Goal: Find contact information: Obtain details needed to contact an individual or organization

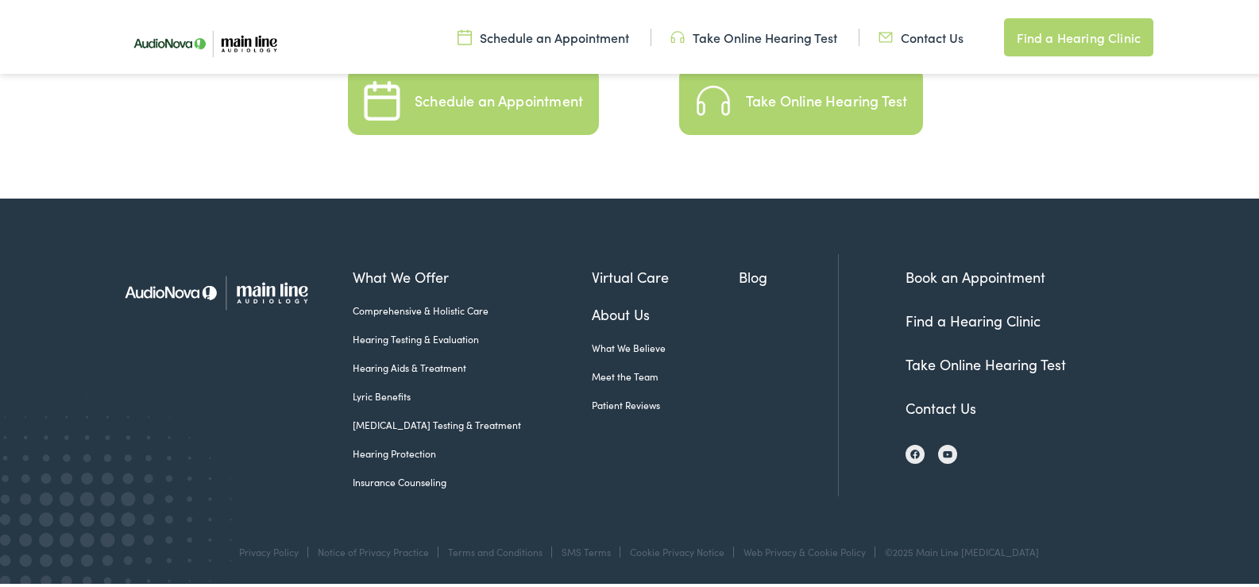
scroll to position [3604, 0]
click at [927, 406] on link "Contact Us" at bounding box center [941, 406] width 71 height 20
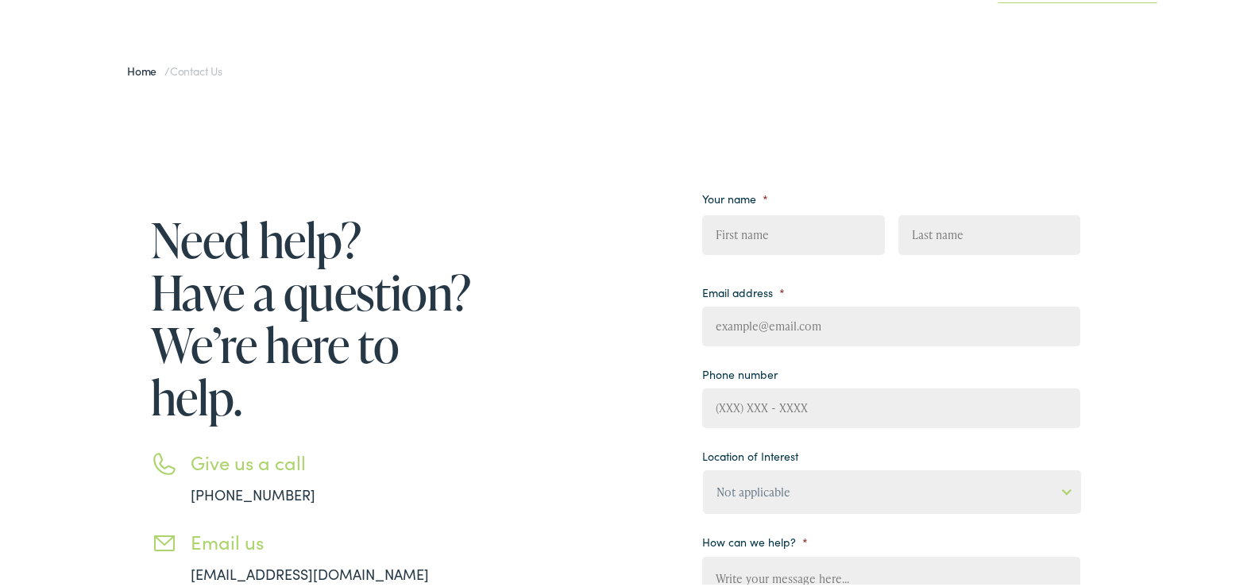
drag, startPoint x: 772, startPoint y: 225, endPoint x: 798, endPoint y: 252, distance: 37.1
click at [775, 230] on input "First" at bounding box center [793, 233] width 182 height 40
type input "[PERSON_NAME]"
type input "[EMAIL_ADDRESS][DOMAIN_NAME]"
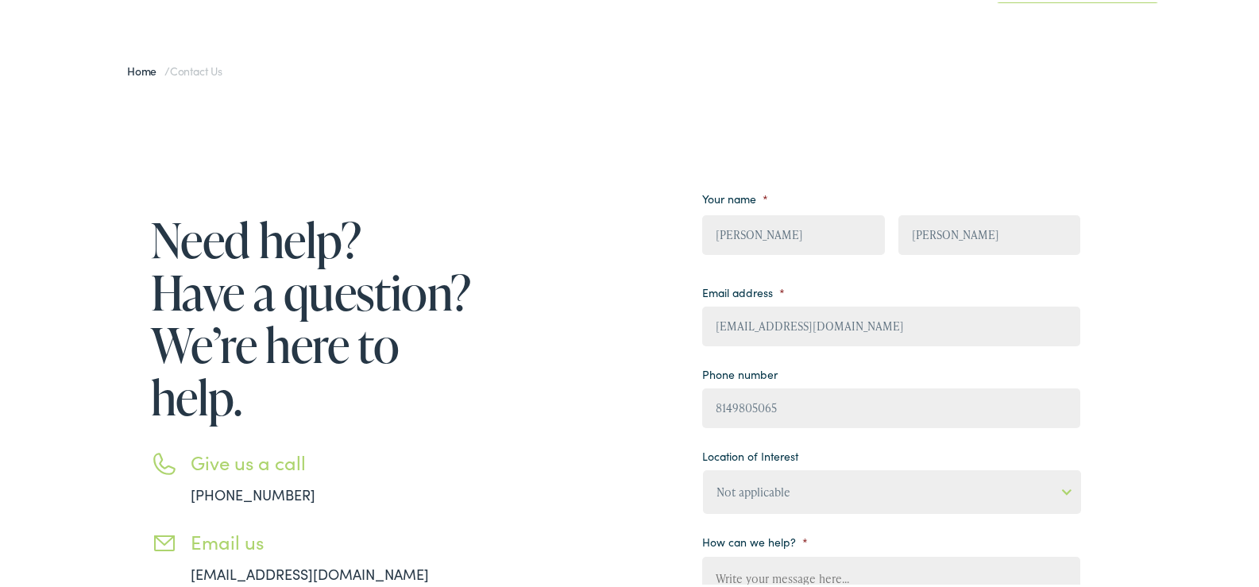
type input "[PHONE_NUMBER]"
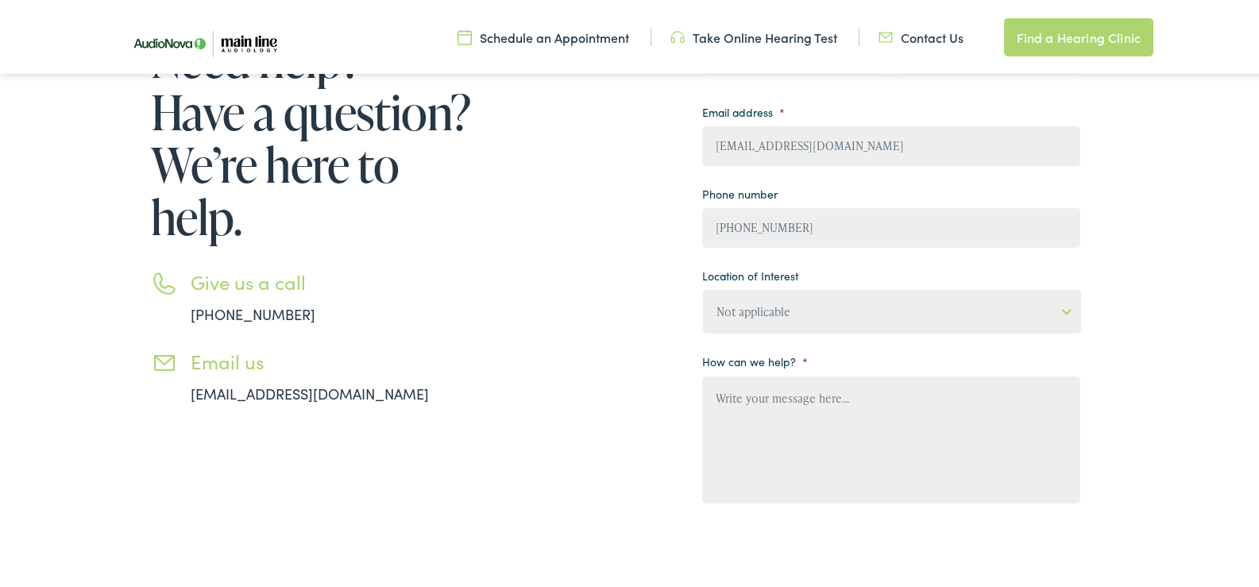
scroll to position [318, 0]
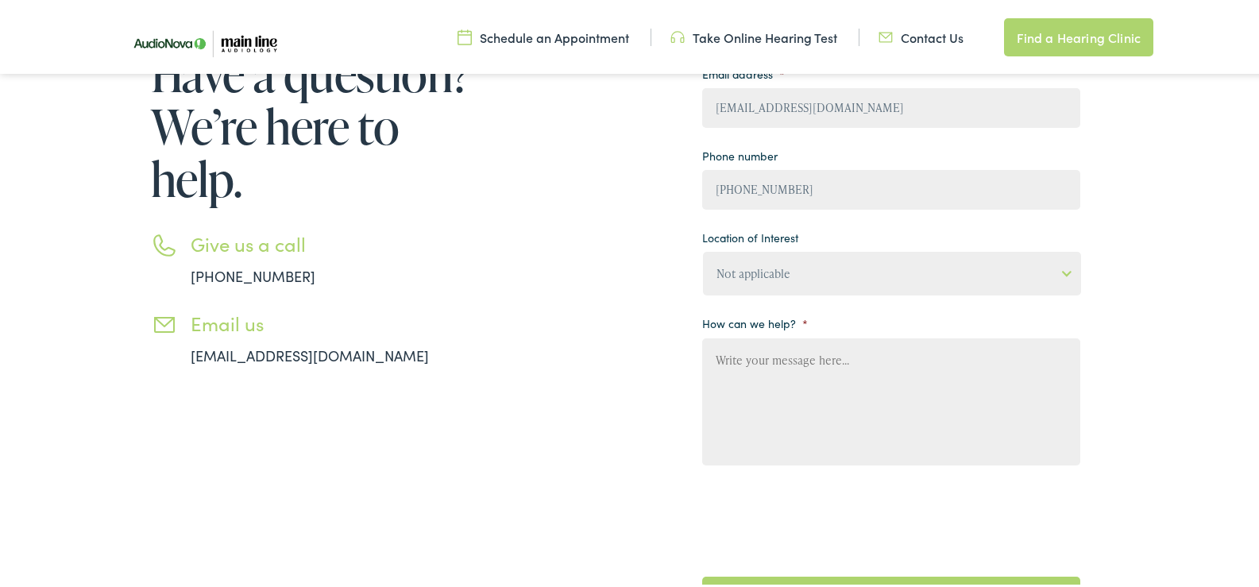
click at [799, 272] on select "Not applicable [MEDICAL_DATA] & Hearing Clinic, [GEOGRAPHIC_DATA][PERSON_NAME] …" at bounding box center [892, 271] width 378 height 44
select select "[PERSON_NAME] Hearing Centers, Mountain Home"
click at [703, 249] on select "Not applicable [MEDICAL_DATA] & Hearing Clinic, [GEOGRAPHIC_DATA][PERSON_NAME] …" at bounding box center [892, 271] width 378 height 44
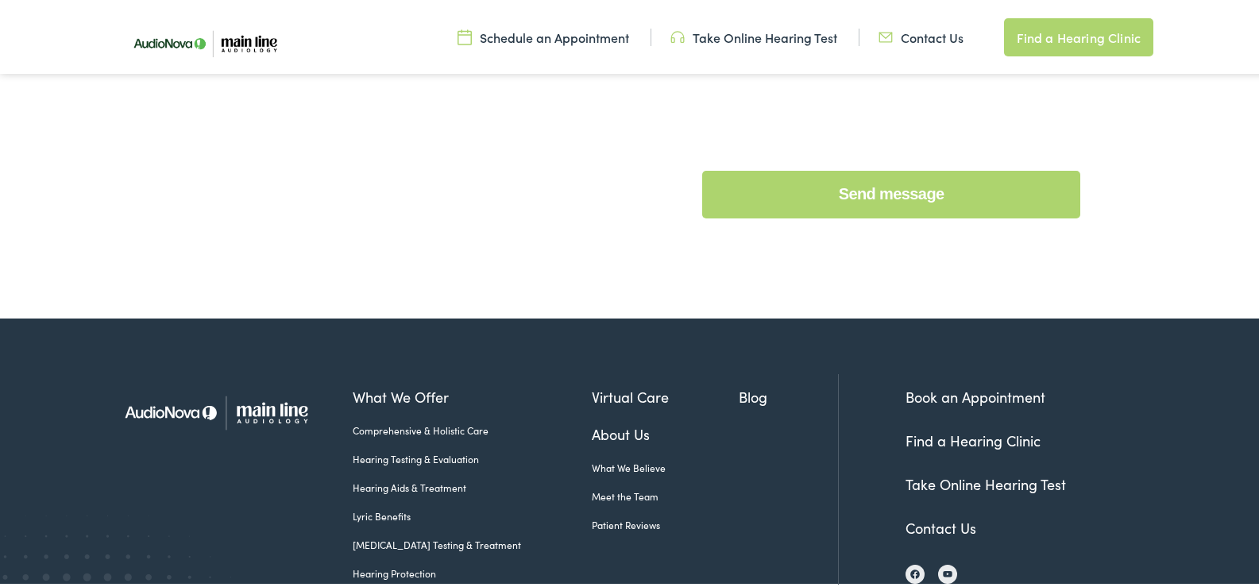
scroll to position [741, 0]
